Goal: Task Accomplishment & Management: Manage account settings

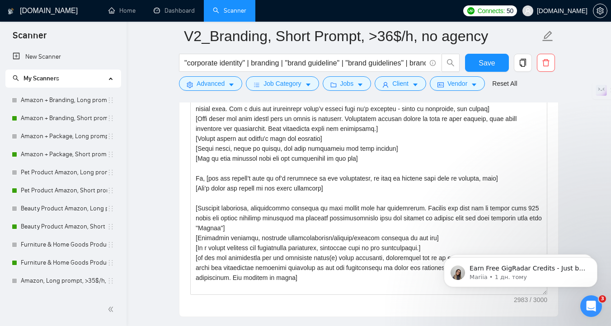
scroll to position [288, 0]
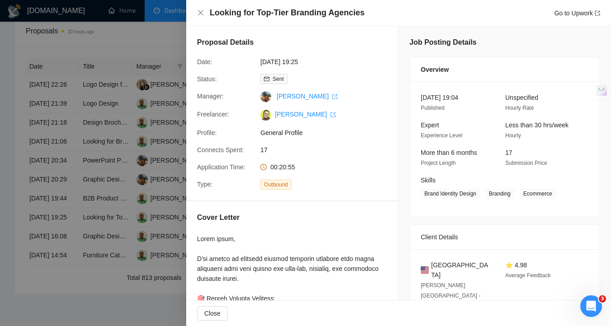
scroll to position [296, 0]
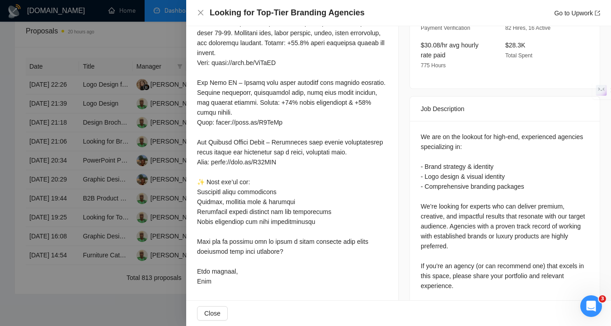
click at [148, 118] on div at bounding box center [305, 163] width 611 height 326
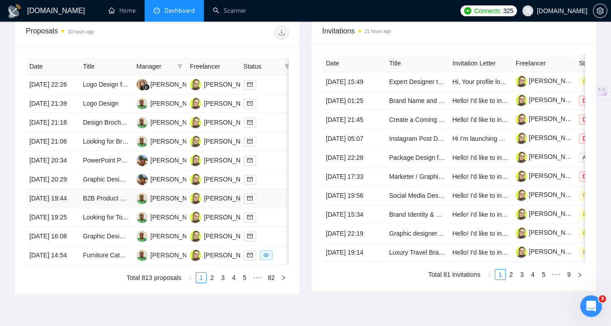
click at [264, 208] on td at bounding box center [266, 198] width 53 height 19
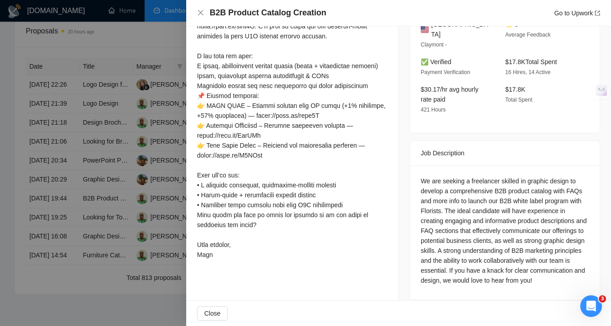
scroll to position [262, 0]
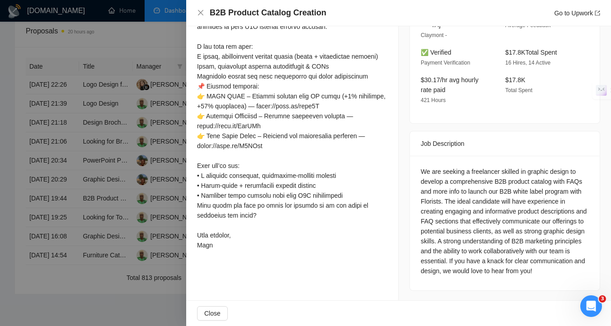
click at [152, 222] on div at bounding box center [305, 163] width 611 height 326
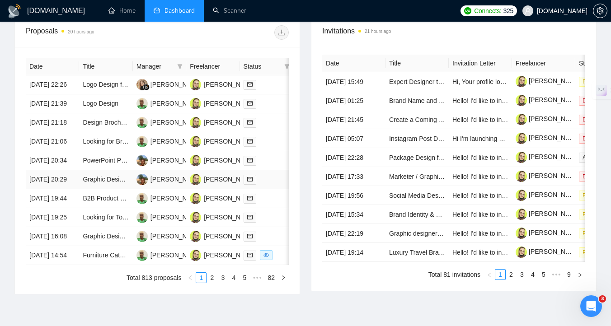
scroll to position [412, 0]
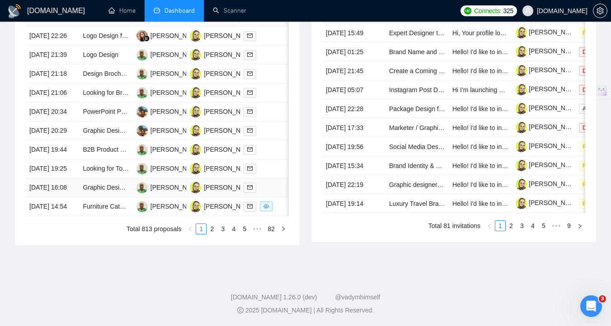
click at [275, 193] on div at bounding box center [267, 188] width 46 height 10
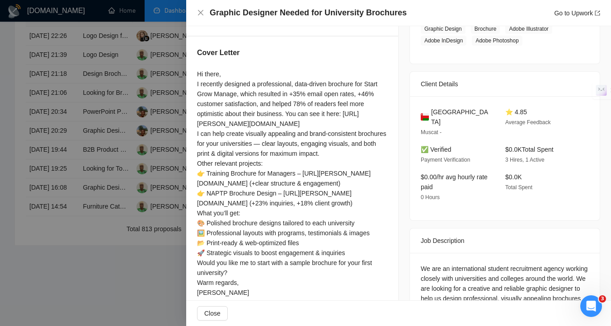
scroll to position [160, 0]
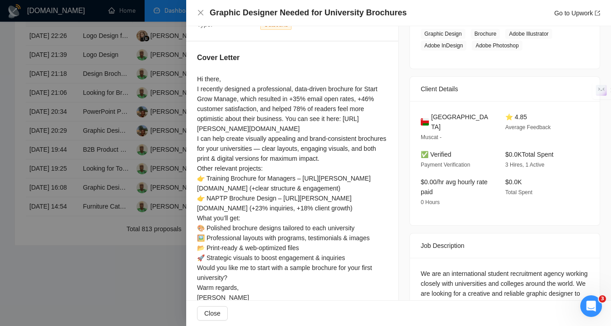
click at [99, 148] on div at bounding box center [305, 163] width 611 height 326
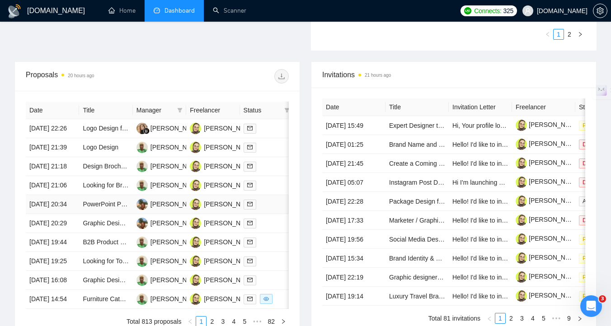
scroll to position [270, 0]
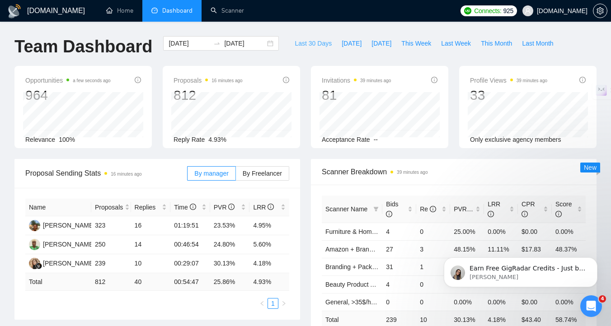
click at [316, 43] on span "Last 30 Days" at bounding box center [313, 43] width 37 height 10
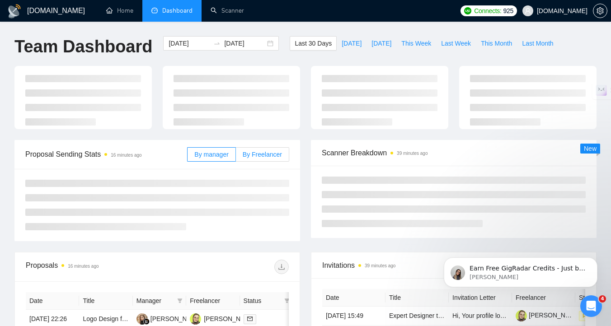
type input "2025-07-27"
type input "2025-08-26"
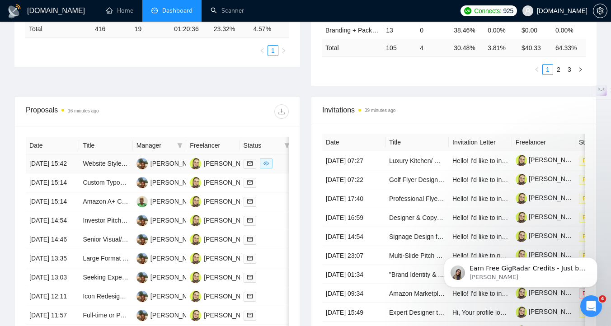
scroll to position [274, 0]
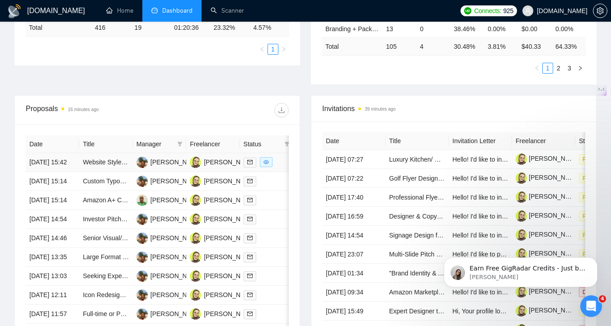
click at [282, 172] on td at bounding box center [266, 162] width 53 height 19
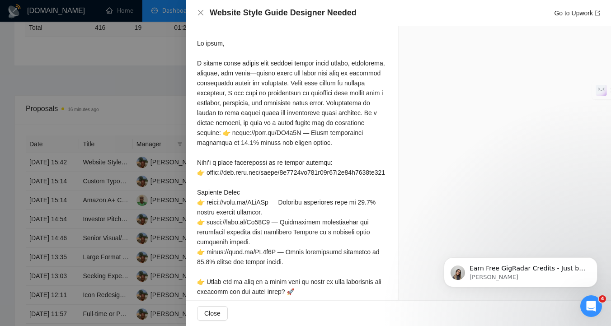
scroll to position [1117, 0]
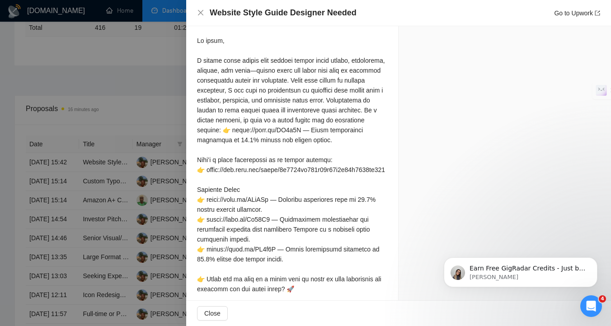
click at [124, 66] on div at bounding box center [305, 163] width 611 height 326
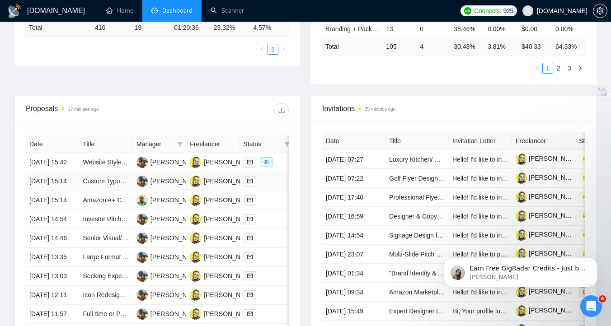
click at [271, 187] on div at bounding box center [267, 181] width 46 height 10
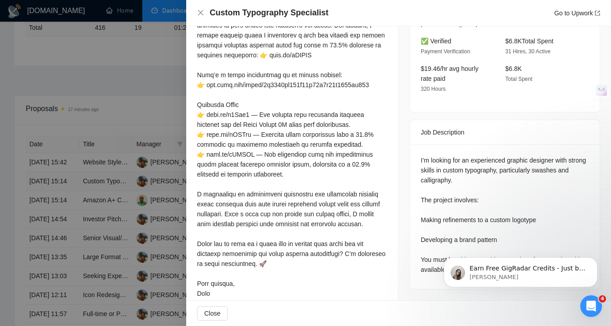
scroll to position [296, 0]
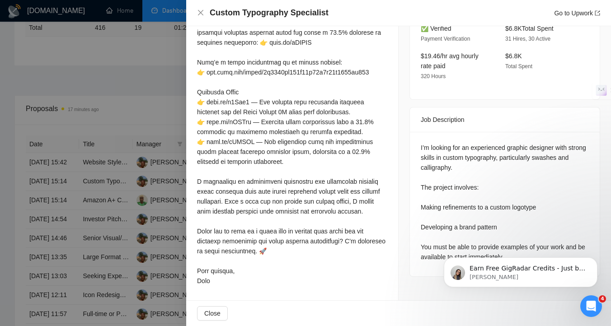
click at [93, 235] on div at bounding box center [305, 163] width 611 height 326
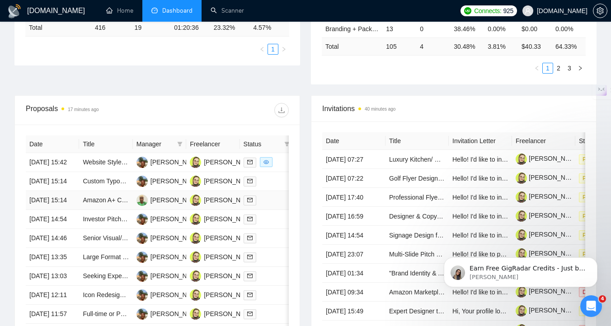
click at [274, 206] on div at bounding box center [267, 200] width 46 height 10
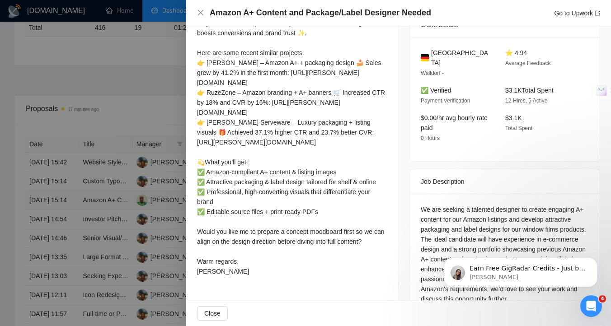
scroll to position [247, 0]
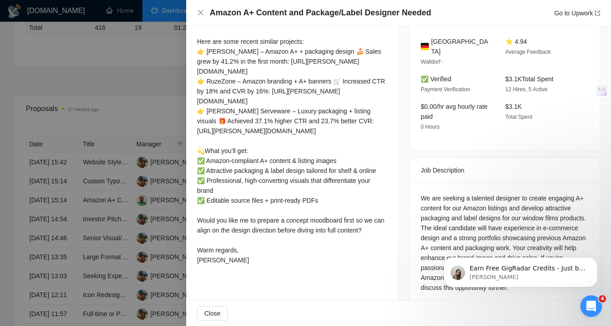
click at [118, 226] on div at bounding box center [305, 163] width 611 height 326
